Goal: Find specific page/section: Find specific page/section

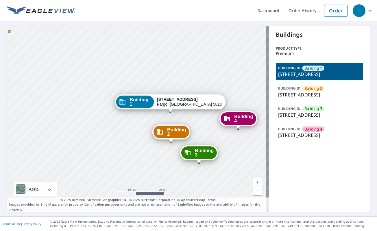
click at [220, 135] on div "Building 2 [STREET_ADDRESS][GEOGRAPHIC_DATA][STREET_ADDRESS][STREET_ADDRESS][ST…" at bounding box center [138, 119] width 262 height 186
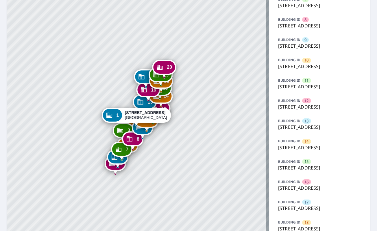
scroll to position [193, 0]
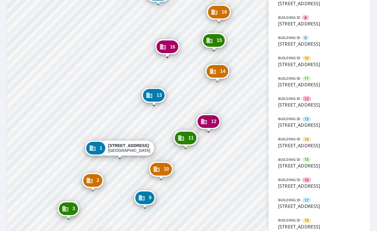
drag, startPoint x: 212, startPoint y: 143, endPoint x: 197, endPoint y: 166, distance: 27.2
click at [197, 166] on div "2 20 Harbour Green Dr Key Largo, FL 33037 3 22 Harbour Green Dr Key Largo, FL 3…" at bounding box center [138, 55] width 262 height 445
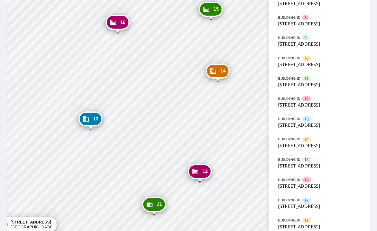
scroll to position [395, 0]
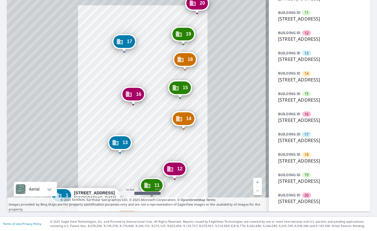
drag, startPoint x: 162, startPoint y: 85, endPoint x: 164, endPoint y: 111, distance: 26.0
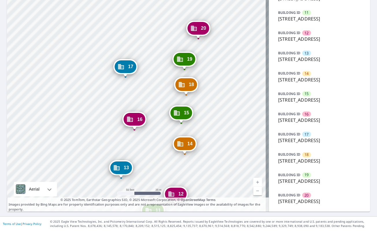
drag, startPoint x: 170, startPoint y: 94, endPoint x: 167, endPoint y: 125, distance: 30.8
